Goal: Find contact information: Find contact information

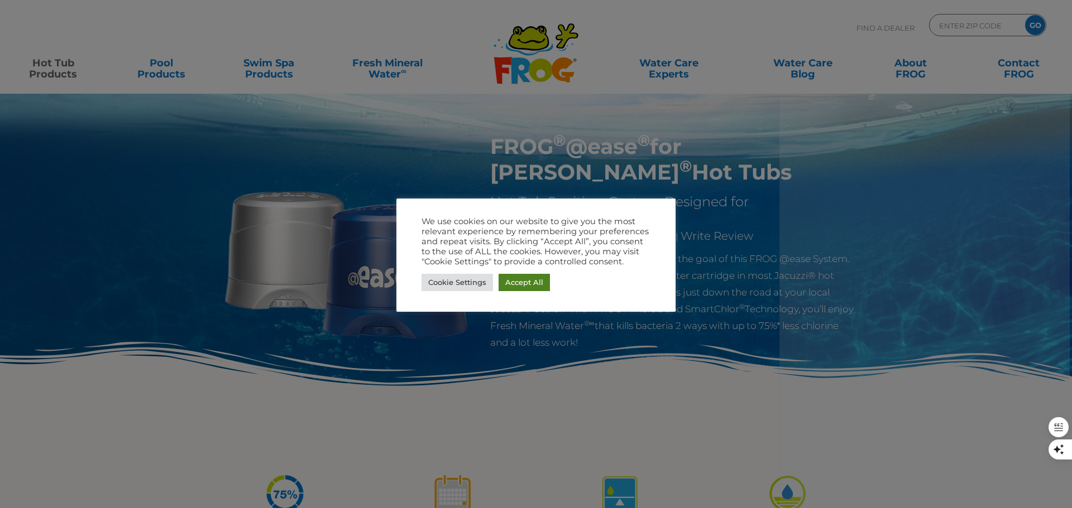
click at [525, 284] on link "Accept All" at bounding box center [523, 282] width 51 height 17
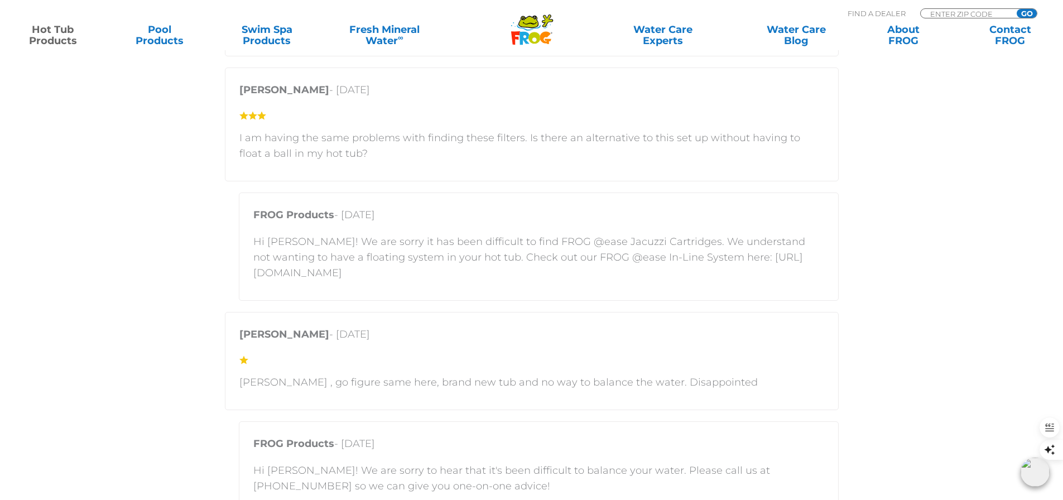
scroll to position [2065, 0]
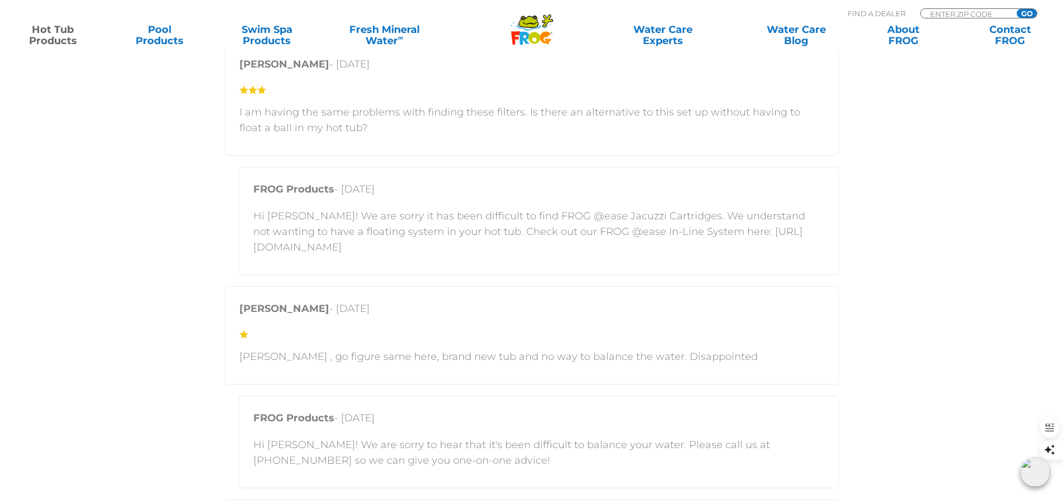
drag, startPoint x: 585, startPoint y: 245, endPoint x: 256, endPoint y: 250, distance: 329.3
click at [256, 250] on p "Hi Keith! We are sorry it has been difficult to find FROG @ease Jacuzzi Cartrid…" at bounding box center [538, 231] width 571 height 47
copy p "https://www.frogproducts.com/product/frog-ease-in-line-system/"
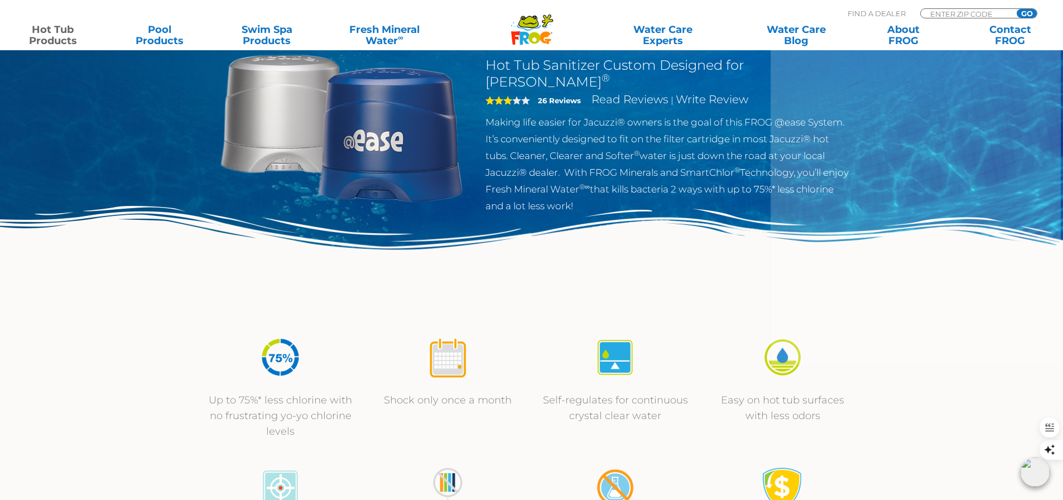
scroll to position [0, 0]
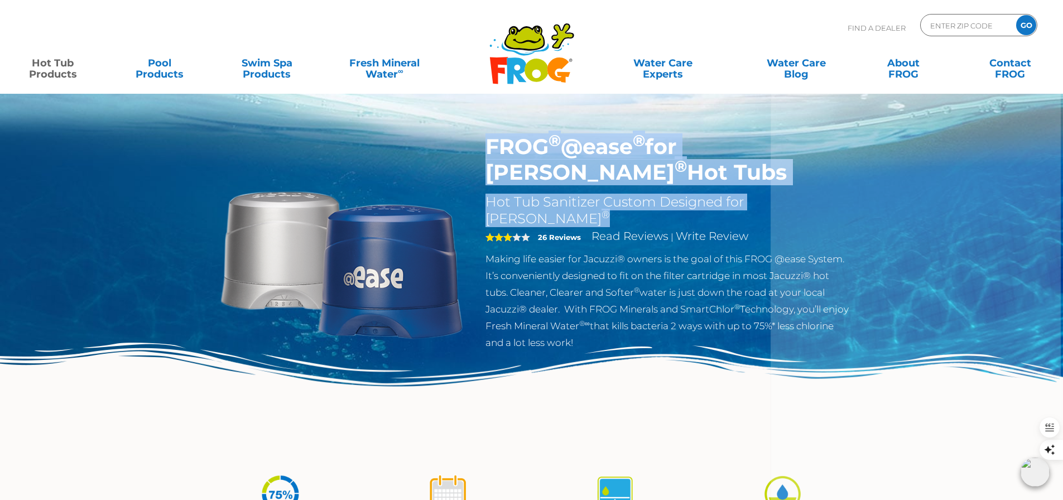
drag, startPoint x: 488, startPoint y: 142, endPoint x: 818, endPoint y: 201, distance: 335.1
click at [818, 201] on div "FROG ® @ease ® for Jacuzzi ® Hot Tubs Hot Tub Sanitizer Custom Designed for Jac…" at bounding box center [668, 242] width 364 height 217
copy div "FROG ® @ease ® for Jacuzzi ® Hot Tubs Hot Tub Sanitizer Custom Designed for Jac…"
click at [1006, 66] on link "Contact FROG" at bounding box center [1010, 63] width 83 height 22
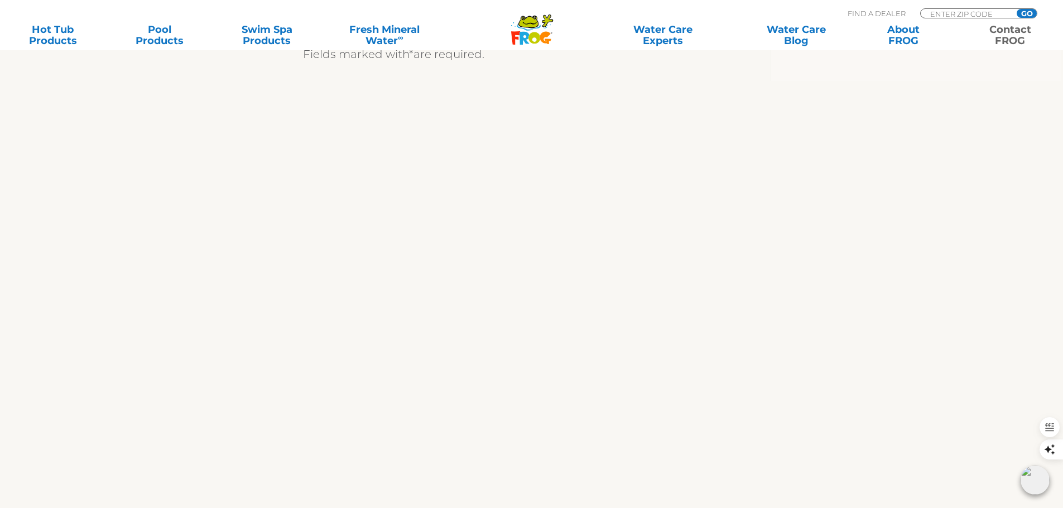
scroll to position [446, 0]
click at [825, 347] on div "We are always ready to help! We appreciate your comments and are happy to help …" at bounding box center [532, 209] width 686 height 771
click at [844, 399] on div "We are always ready to help! We appreciate your comments and are happy to help …" at bounding box center [532, 218] width 686 height 789
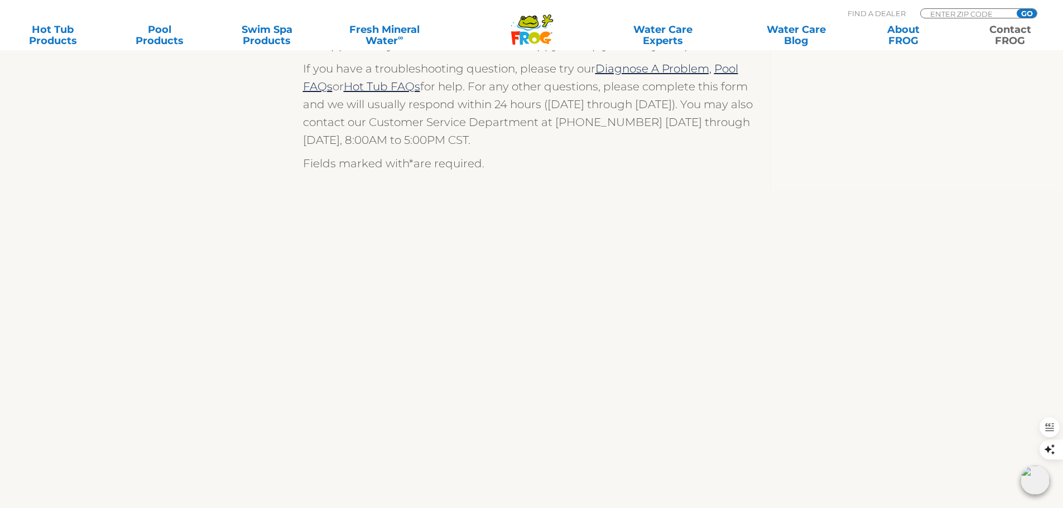
scroll to position [335, 0]
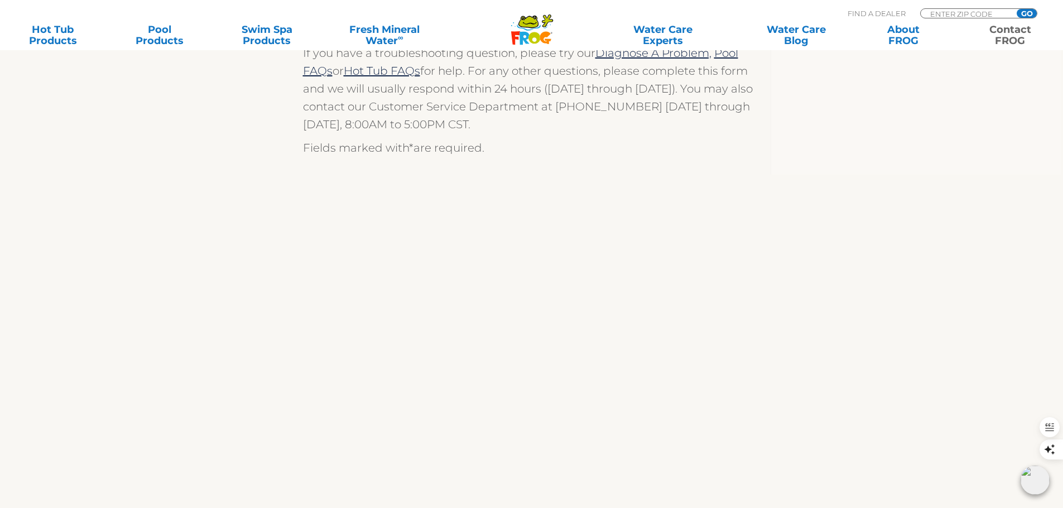
click at [834, 349] on div "We are always ready to help! We appreciate your comments and are happy to help …" at bounding box center [532, 330] width 686 height 789
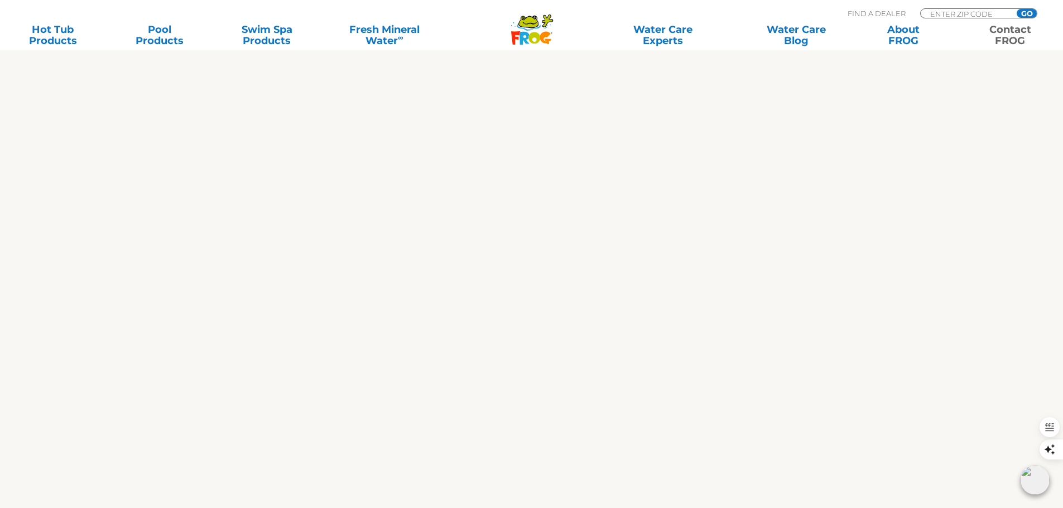
scroll to position [502, 0]
